Goal: Information Seeking & Learning: Learn about a topic

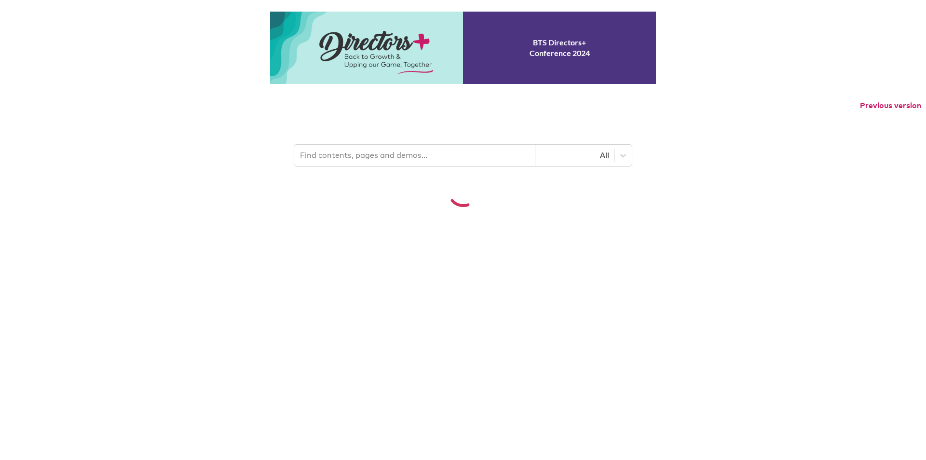
click at [415, 156] on input "text" at bounding box center [414, 155] width 241 height 21
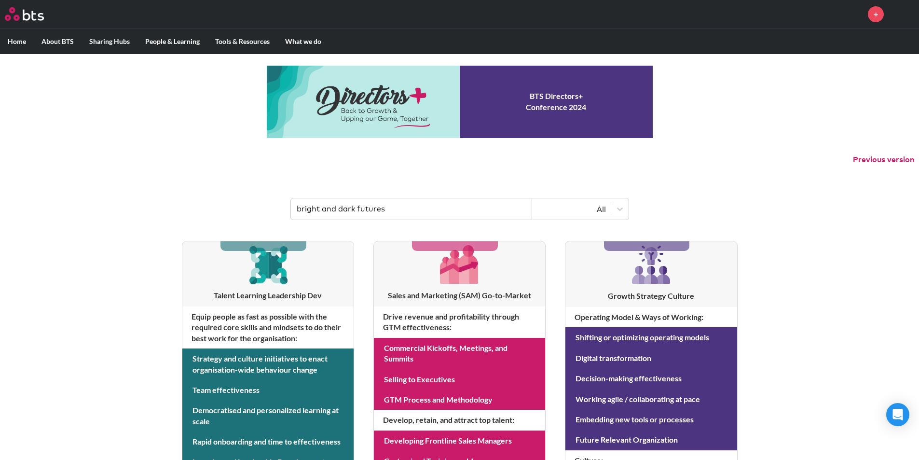
type input "bright and dark futures"
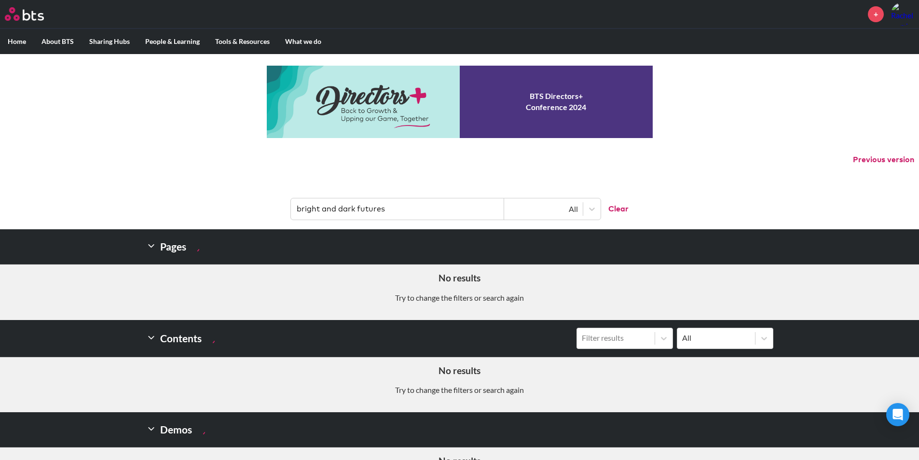
drag, startPoint x: 411, startPoint y: 207, endPoint x: 284, endPoint y: 210, distance: 126.4
click at [284, 210] on header "bright and dark futures All Clear" at bounding box center [459, 204] width 919 height 50
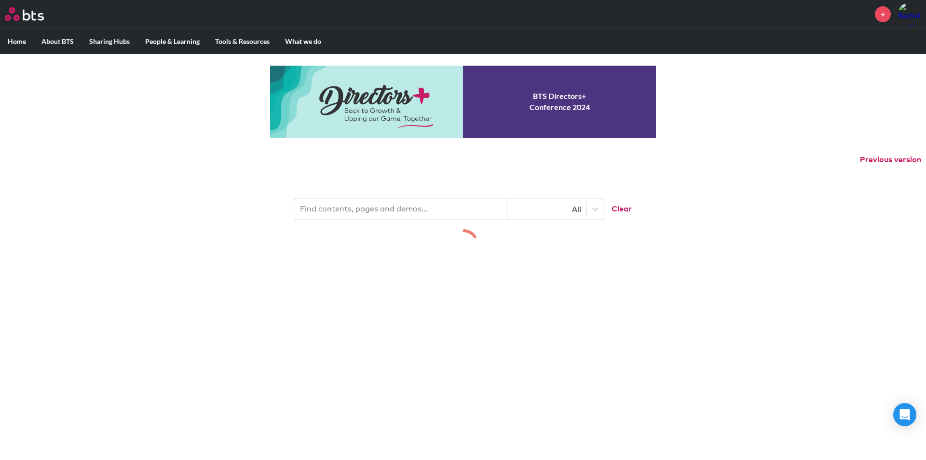
click at [681, 193] on header "All Clear" at bounding box center [463, 204] width 926 height 50
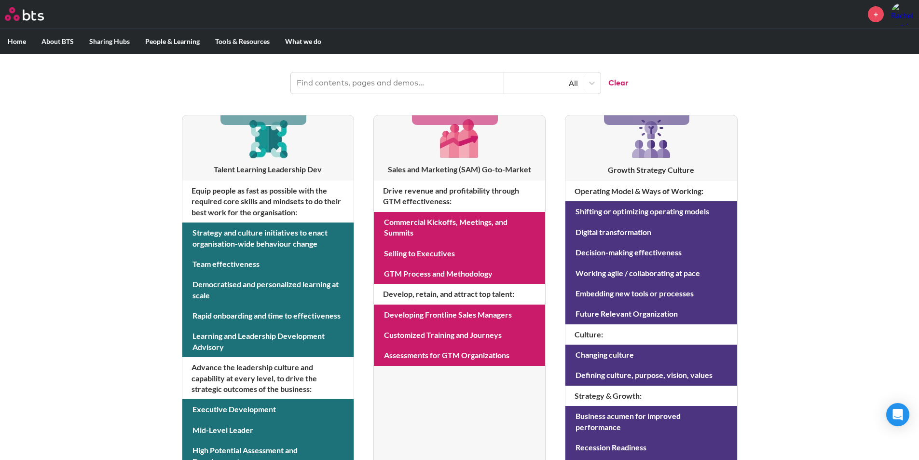
scroll to position [125, 0]
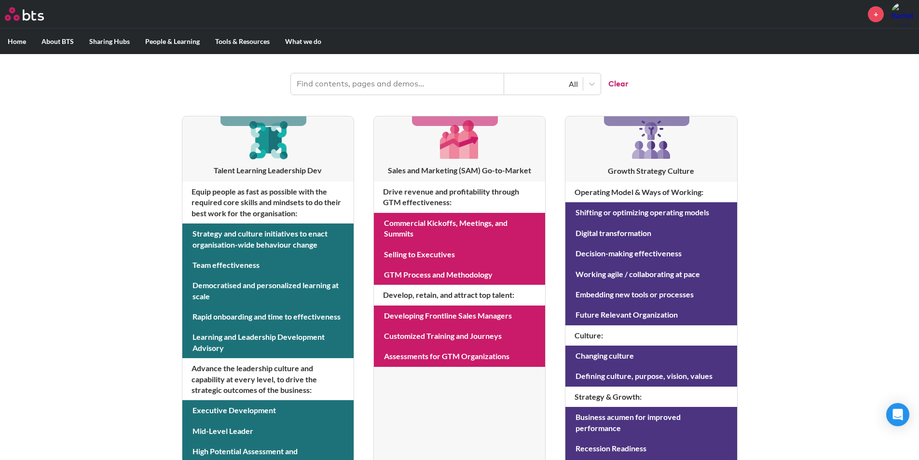
click at [365, 85] on input "text" at bounding box center [397, 83] width 213 height 21
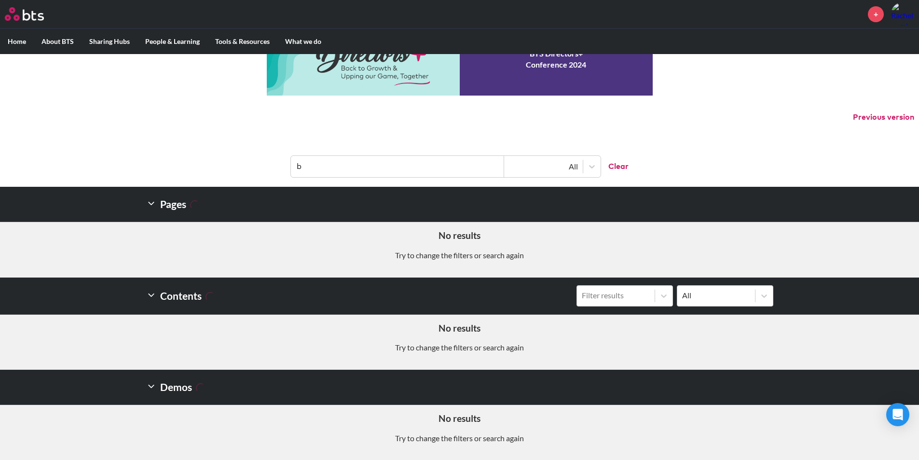
scroll to position [42, 0]
type input "bright"
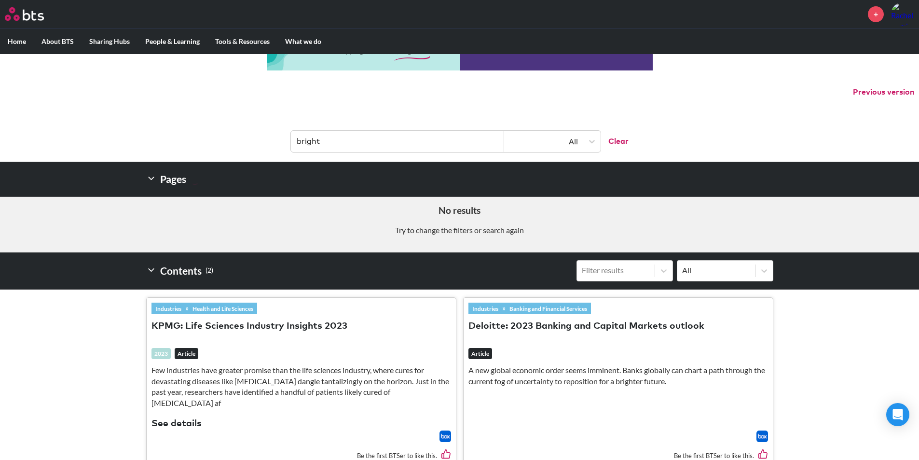
scroll to position [0, 0]
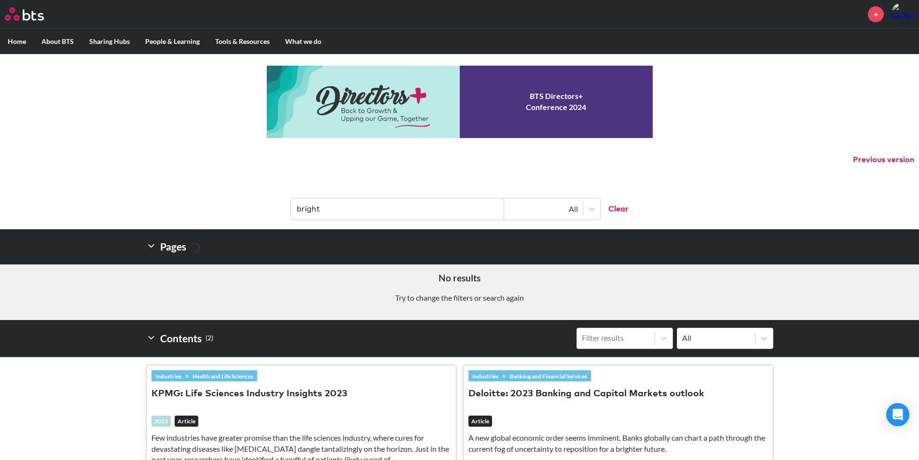
drag, startPoint x: 359, startPoint y: 207, endPoint x: 278, endPoint y: 205, distance: 81.1
click at [278, 205] on header "bright All Clear" at bounding box center [459, 204] width 919 height 50
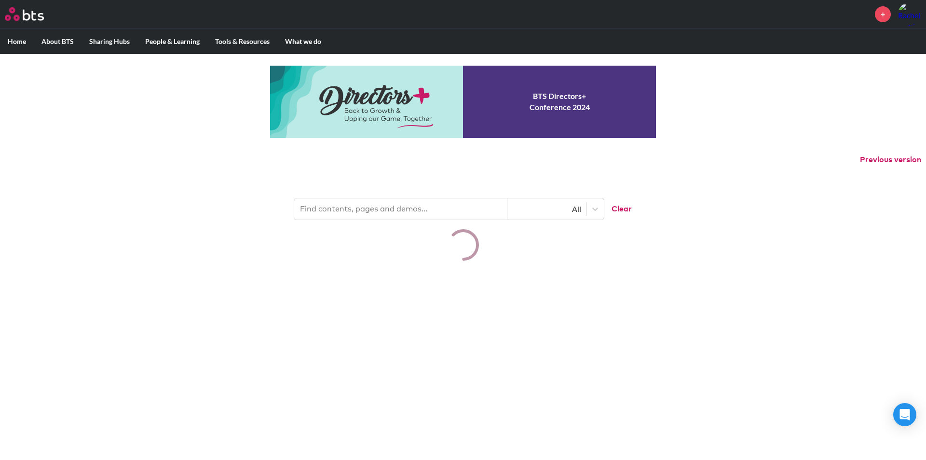
click at [690, 181] on header "All Clear" at bounding box center [463, 204] width 926 height 50
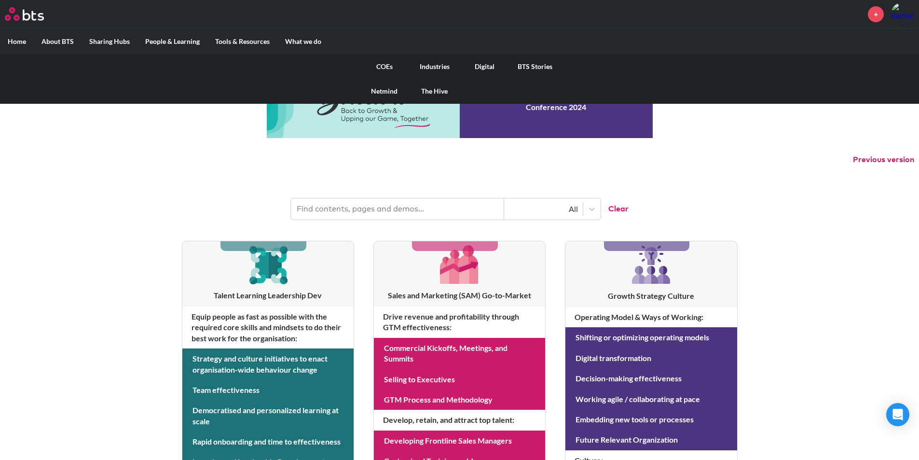
click at [393, 66] on link "COEs" at bounding box center [384, 66] width 50 height 25
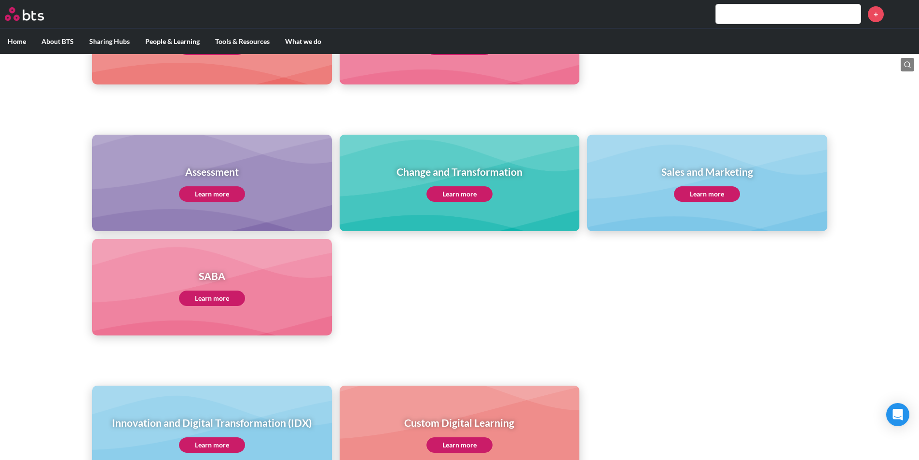
scroll to position [426, 0]
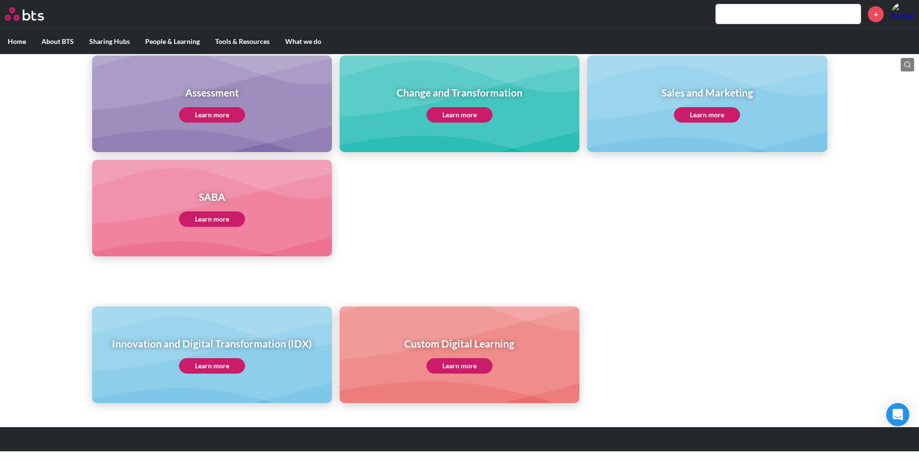
click at [457, 117] on link "Learn more" at bounding box center [459, 114] width 66 height 15
click at [464, 111] on link "Learn more" at bounding box center [459, 114] width 66 height 15
